Goal: Task Accomplishment & Management: Manage account settings

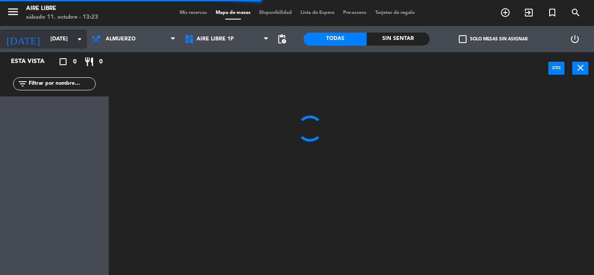
click at [68, 40] on input "[DATE]" at bounding box center [82, 39] width 73 height 15
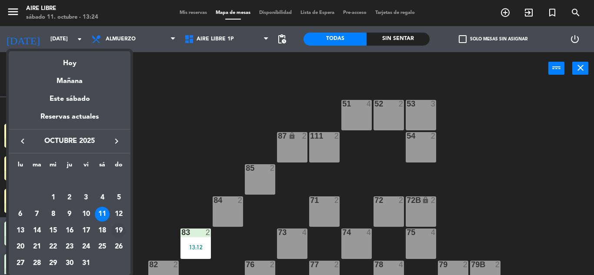
click at [114, 233] on div "19" at bounding box center [118, 230] width 15 height 15
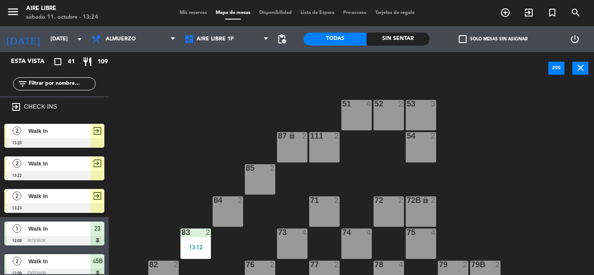
type input "[DATE]"
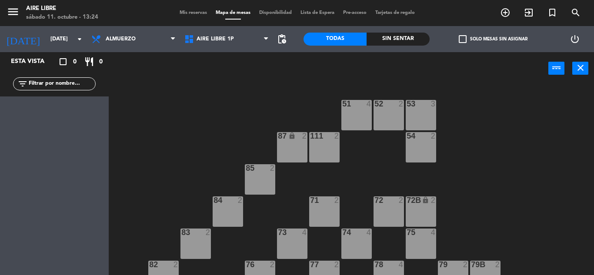
click at [189, 13] on span "Mis reservas" at bounding box center [193, 12] width 36 height 5
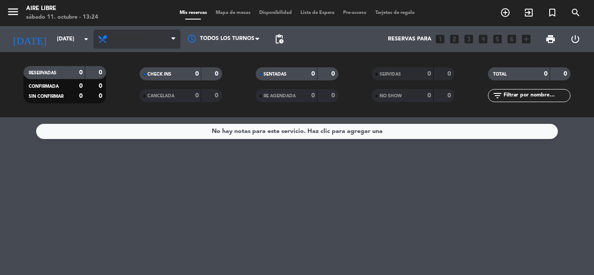
click at [153, 37] on span "Almuerzo" at bounding box center [136, 39] width 87 height 19
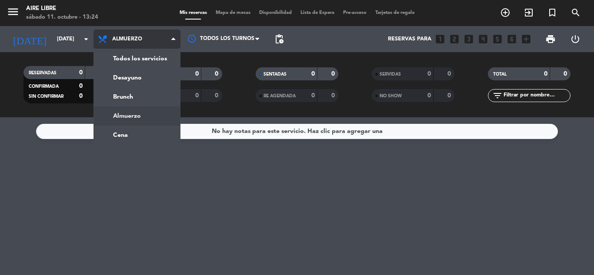
click at [143, 77] on div "menu Aire Libre [DATE] 11. octubre - 13:24 Mis reservas Mapa de mesas Disponibi…" at bounding box center [297, 58] width 594 height 117
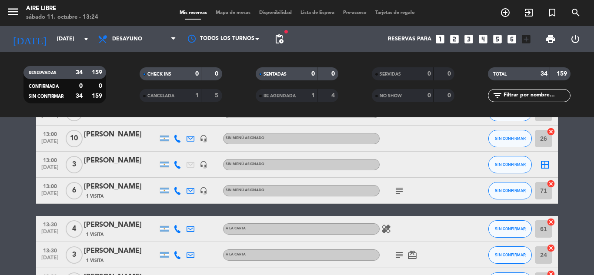
scroll to position [606, 0]
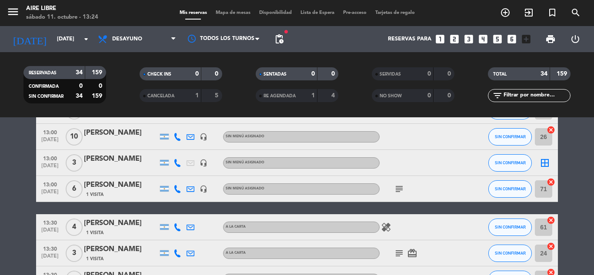
click at [118, 163] on div "[PERSON_NAME]" at bounding box center [121, 158] width 74 height 11
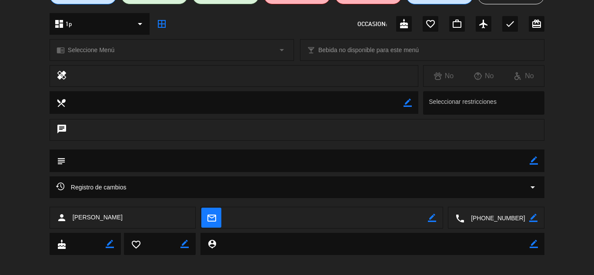
scroll to position [97, 0]
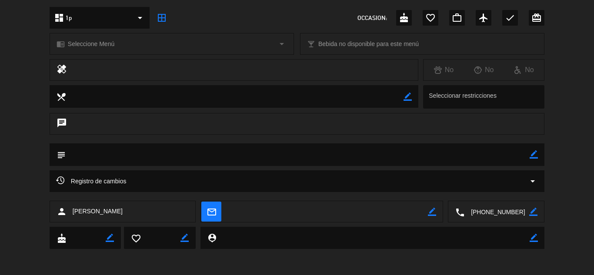
click at [534, 212] on icon "border_color" at bounding box center [533, 212] width 8 height 8
click at [487, 214] on textarea at bounding box center [496, 212] width 65 height 22
type textarea "[PHONE_NUMBER]"
click at [534, 213] on icon at bounding box center [533, 212] width 8 height 8
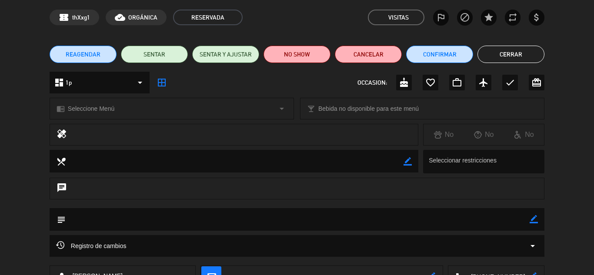
scroll to position [0, 0]
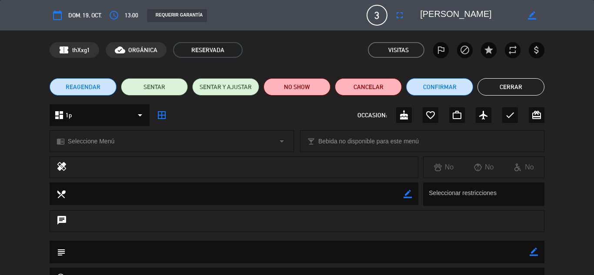
click at [515, 86] on button "Cerrar" at bounding box center [510, 86] width 67 height 17
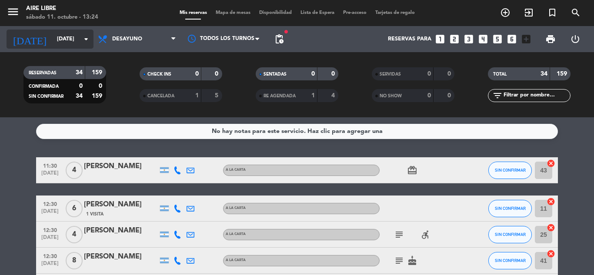
click at [77, 38] on input "[DATE]" at bounding box center [89, 39] width 73 height 15
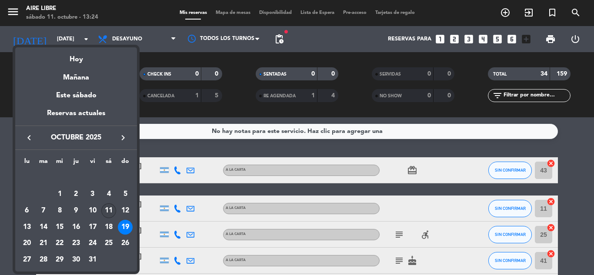
click at [105, 207] on div "11" at bounding box center [108, 210] width 15 height 15
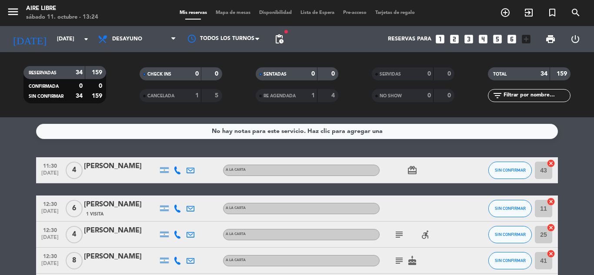
type input "[DATE]"
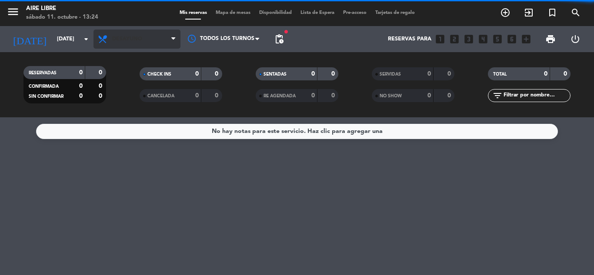
click at [152, 34] on span "Desayuno" at bounding box center [136, 39] width 87 height 19
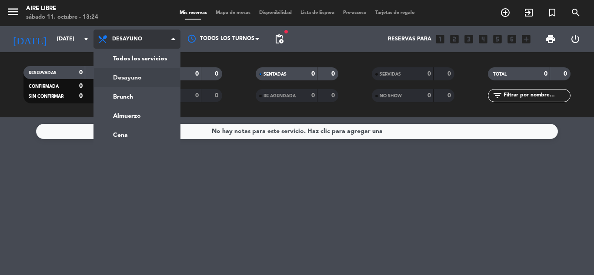
click at [132, 123] on ng-component "menu Aire Libre [DATE] 11. octubre - 13:24 Mis reservas Mapa de mesas Disponibi…" at bounding box center [297, 137] width 594 height 275
